Goal: Information Seeking & Learning: Learn about a topic

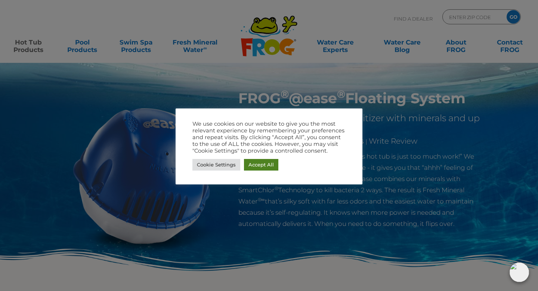
click at [260, 162] on link "Accept All" at bounding box center [261, 165] width 34 height 12
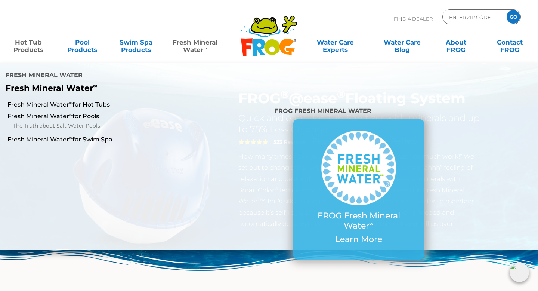
click at [190, 44] on link "Fresh Mineral Water ∞" at bounding box center [195, 42] width 52 height 15
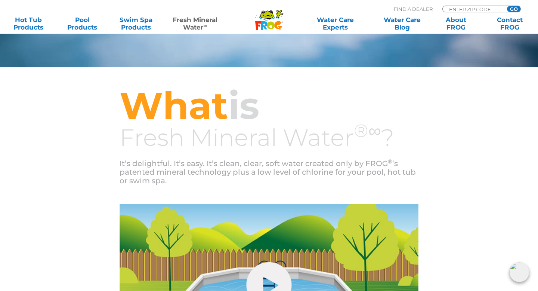
scroll to position [154, 0]
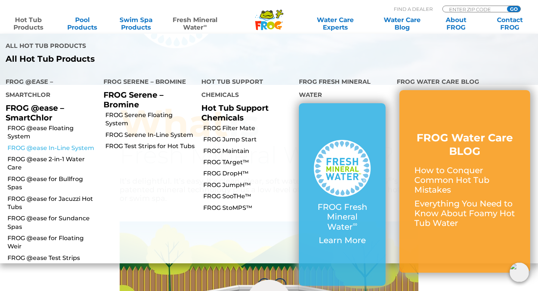
click at [34, 144] on link "FROG @ease In-Line System" at bounding box center [52, 148] width 90 height 8
